Goal: Find contact information: Obtain details needed to contact an individual or organization

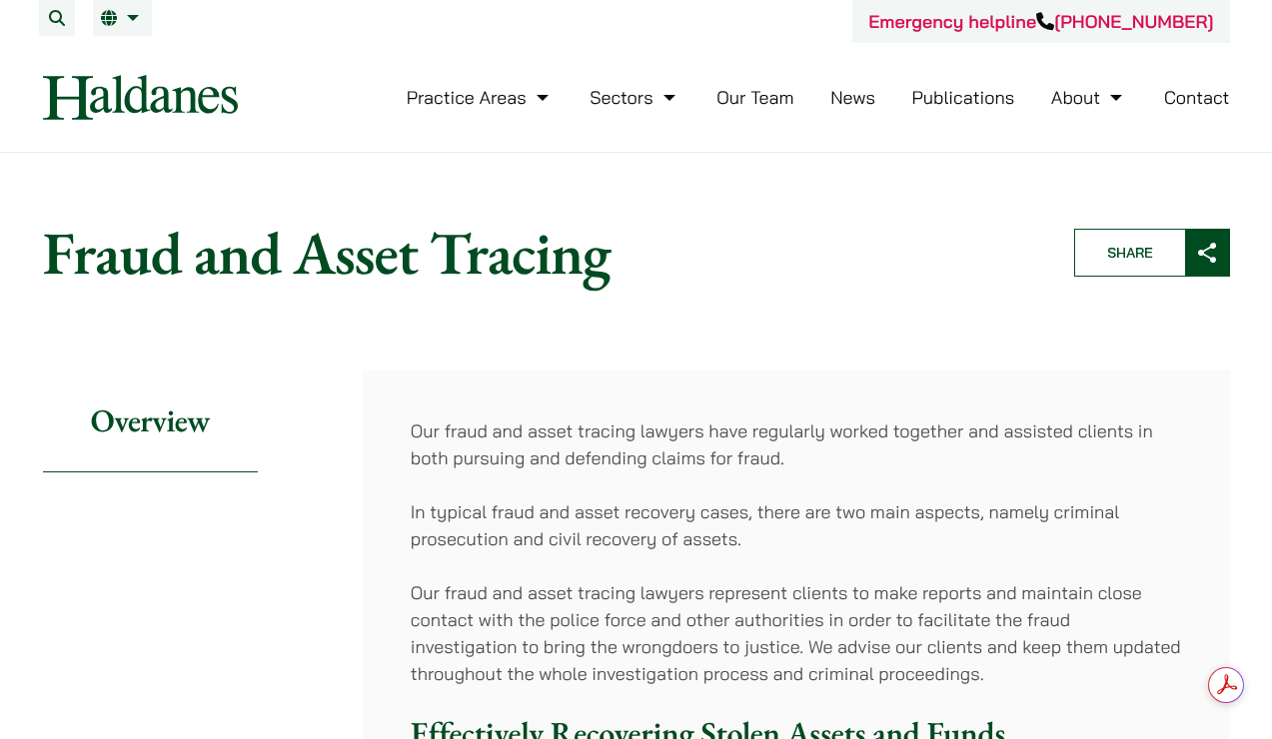
click at [848, 251] on h1 "Fraud and Asset Tracing" at bounding box center [541, 253] width 997 height 72
click at [1196, 100] on link "Contact" at bounding box center [1197, 97] width 66 height 23
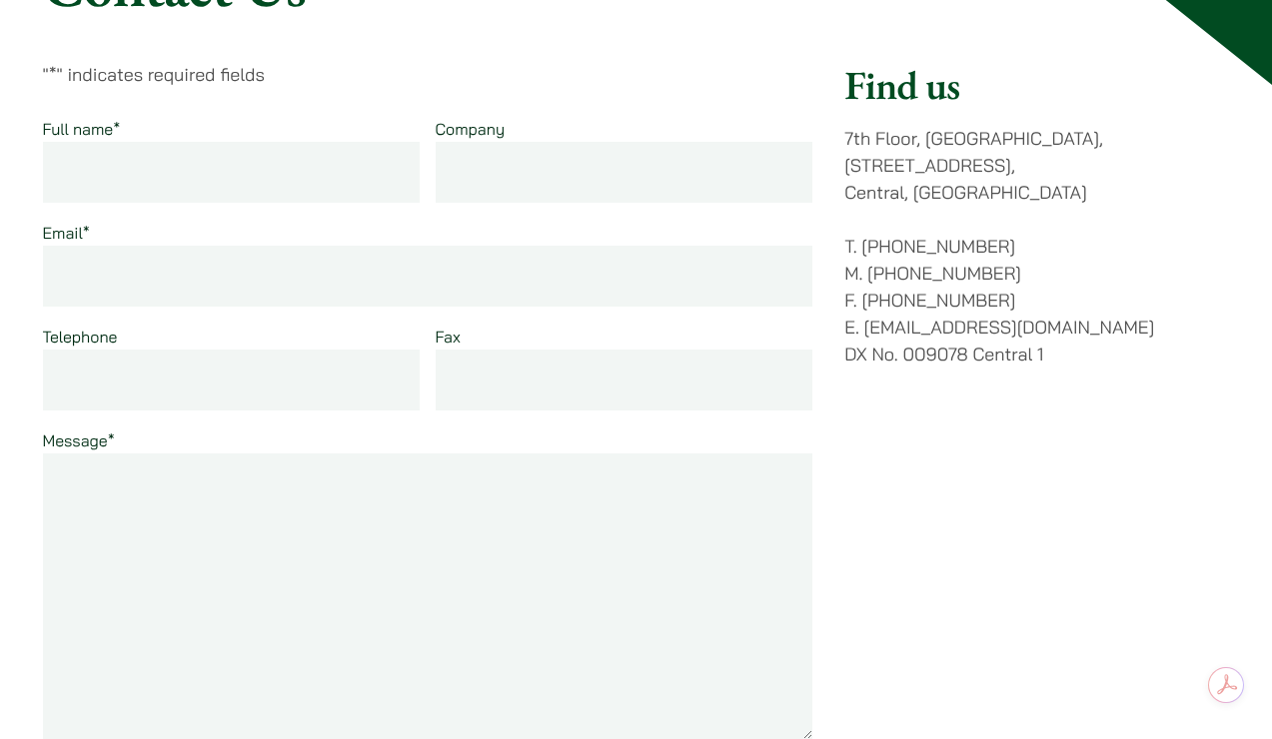
scroll to position [338, 0]
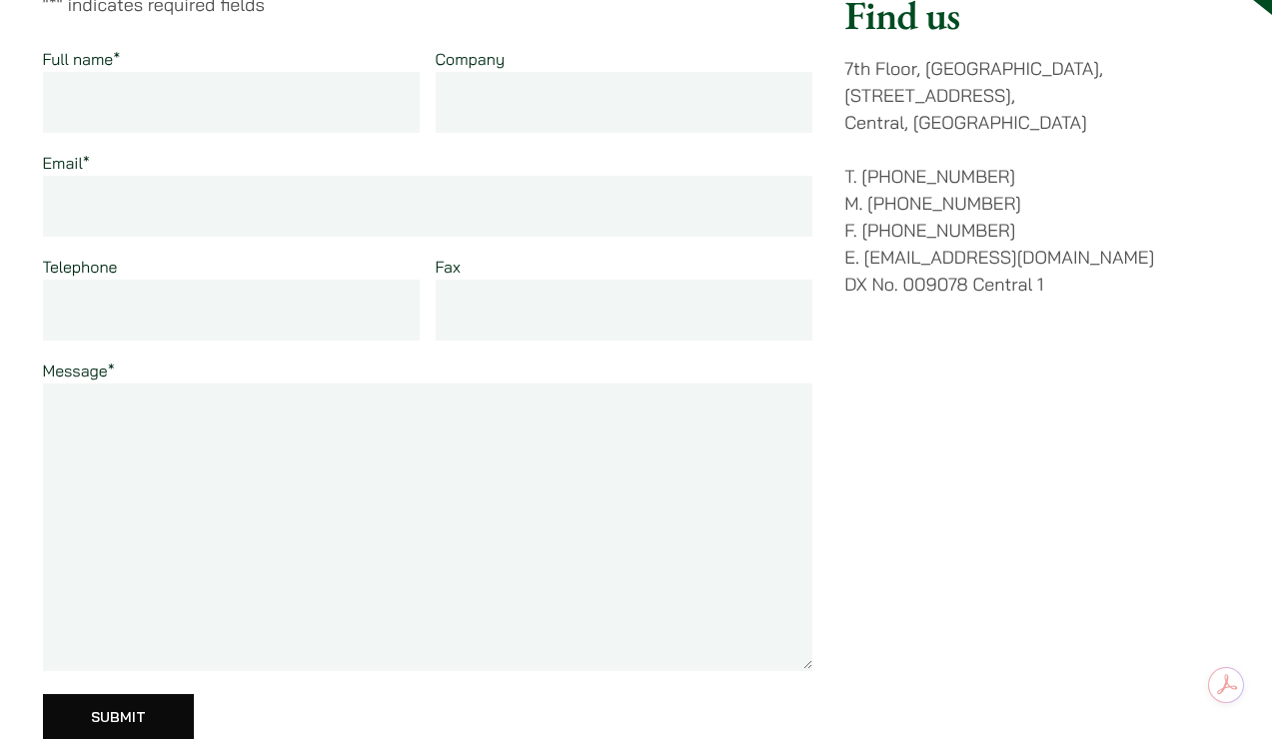
click at [126, 110] on input "Full name *" at bounding box center [232, 102] width 378 height 61
click at [1149, 210] on p "T. (852) 2868 1234 M. (852) 9763 5524 F. (852) 2845 1637 E. enquiries@haldanes.…" at bounding box center [1036, 230] width 385 height 135
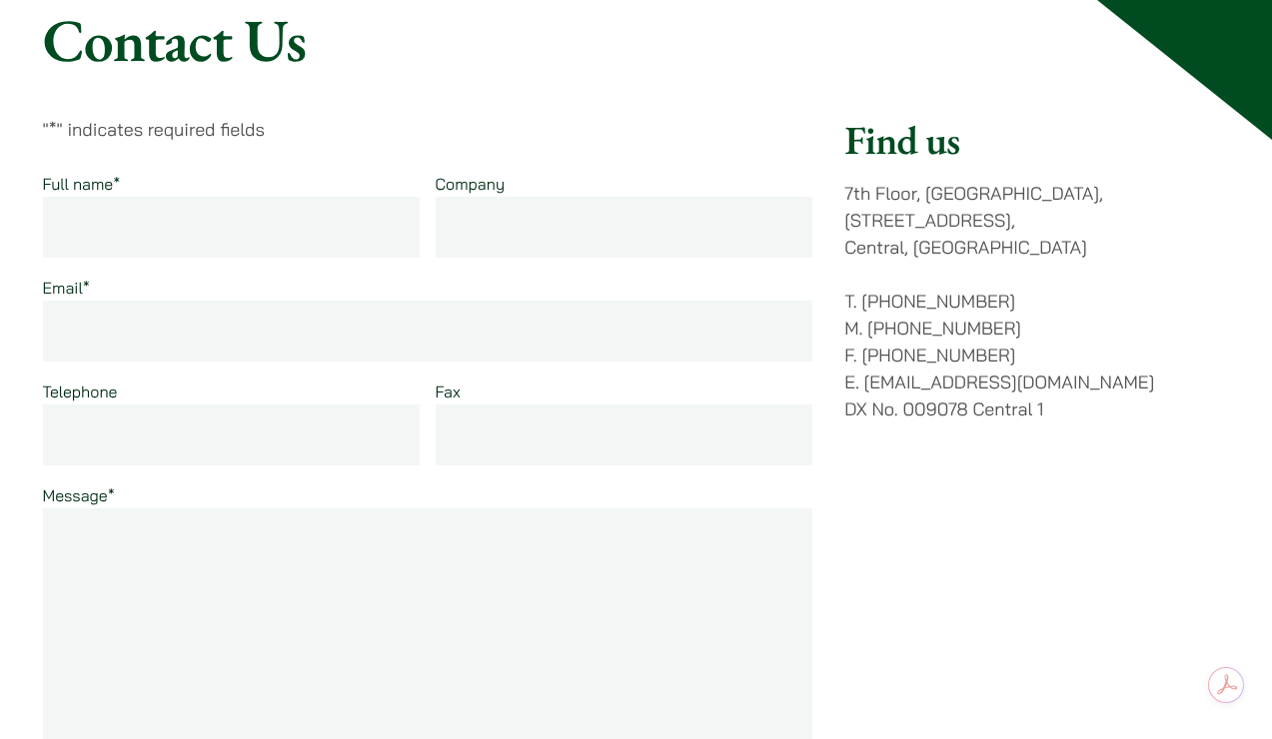
scroll to position [181, 0]
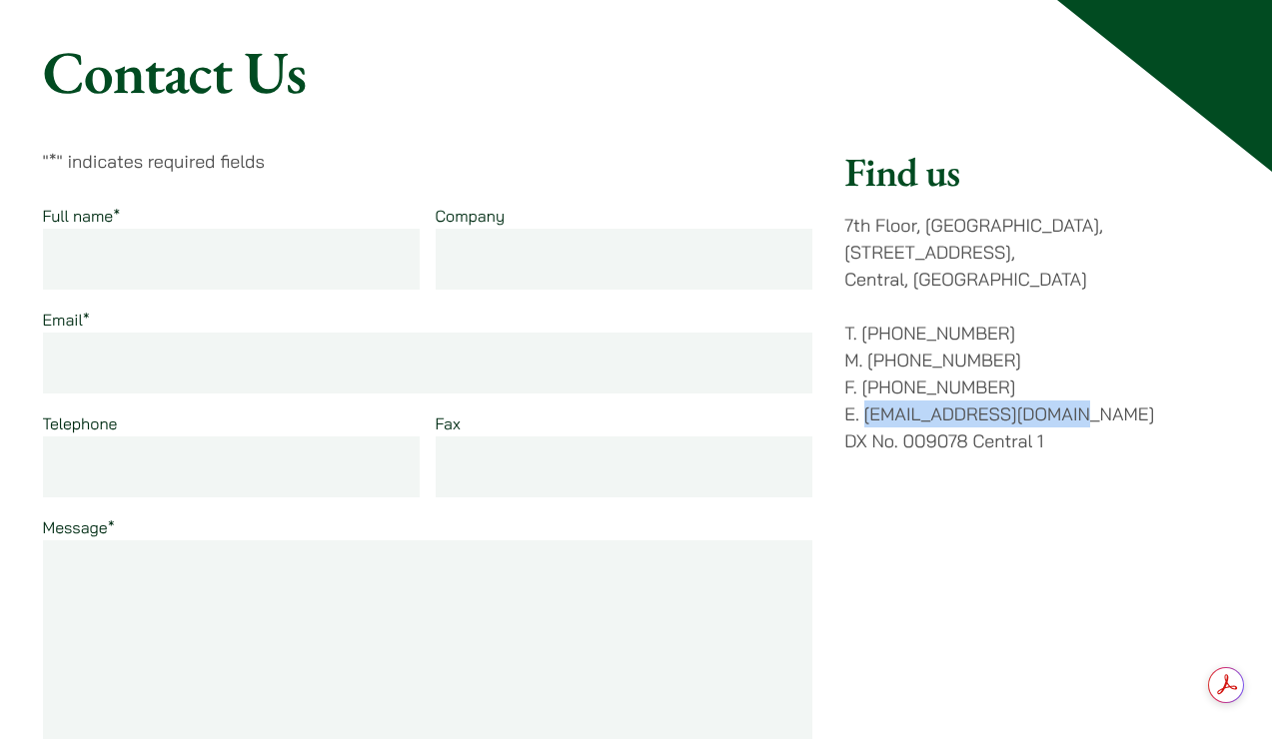
drag, startPoint x: 1100, startPoint y: 388, endPoint x: 867, endPoint y: 390, distance: 232.7
click at [867, 390] on p "T. (852) 2868 1234 M. (852) 9763 5524 F. (852) 2845 1637 E. enquiries@haldanes.…" at bounding box center [1036, 387] width 385 height 135
copy p "[EMAIL_ADDRESS][DOMAIN_NAME]"
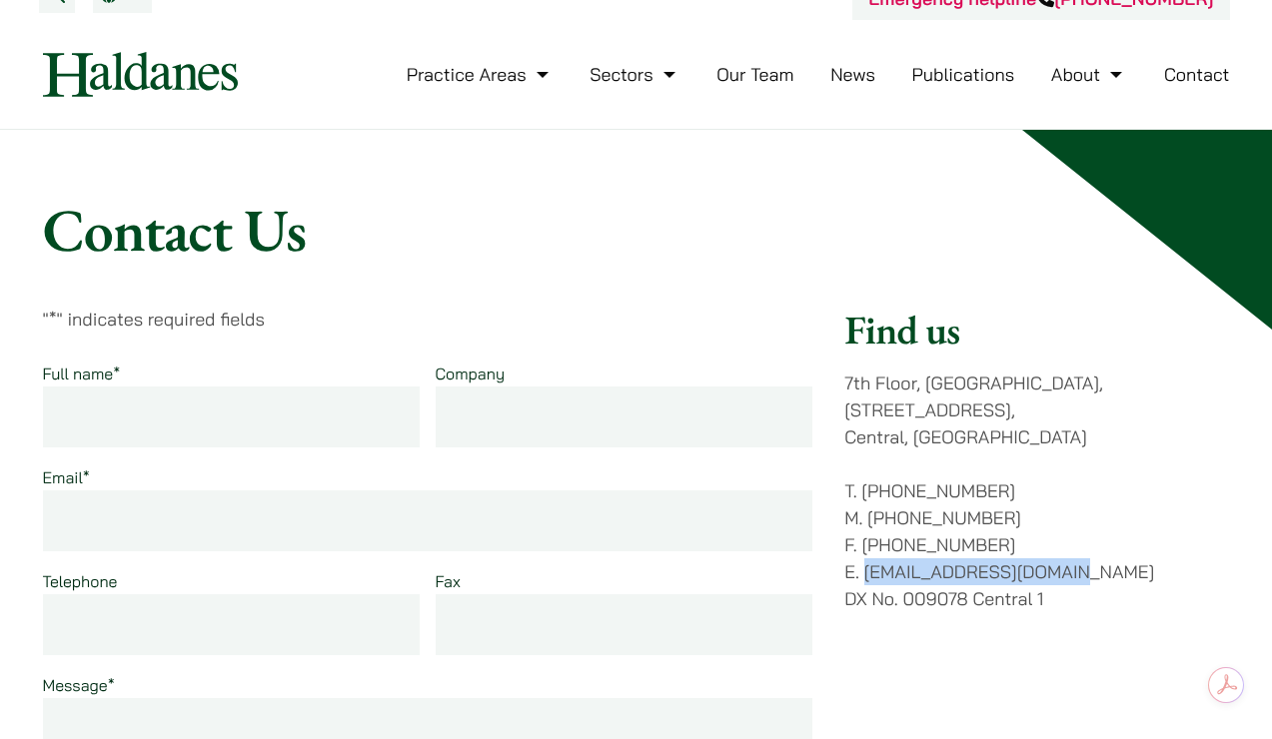
scroll to position [27, 0]
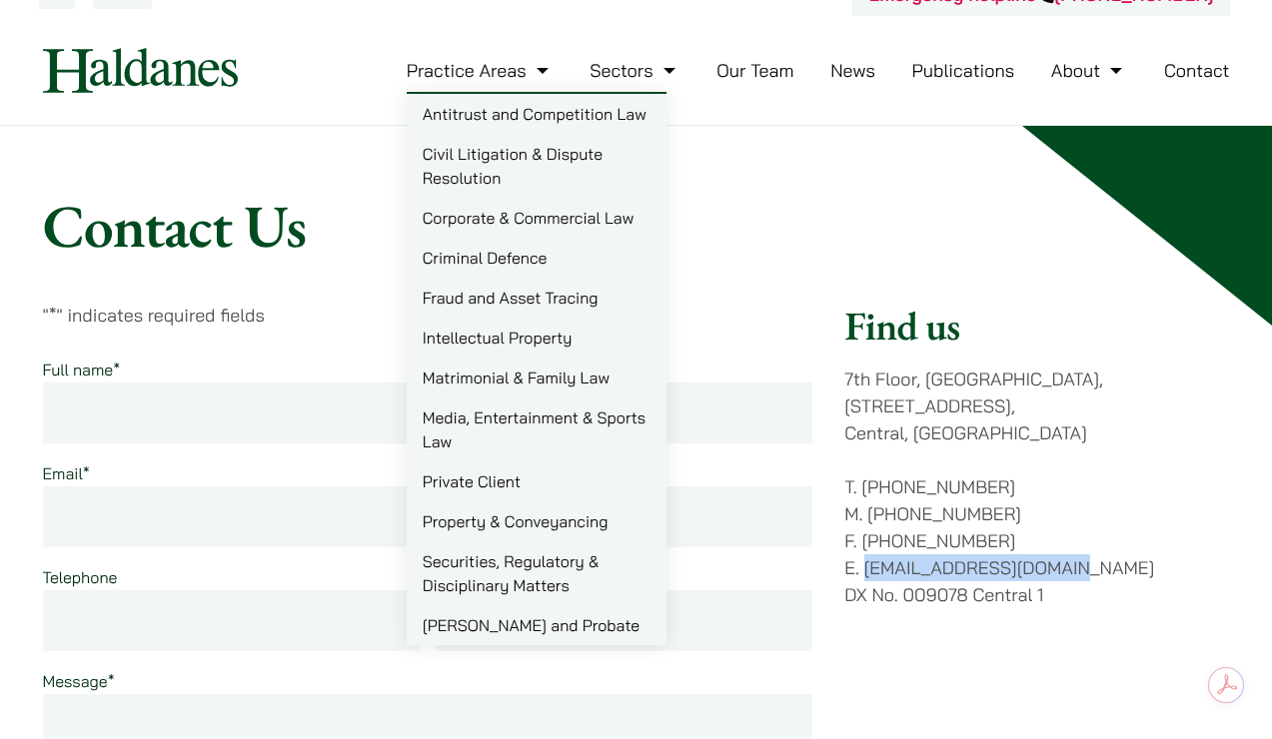
click at [539, 295] on link "Fraud and Asset Tracing" at bounding box center [537, 298] width 260 height 40
